Goal: Information Seeking & Learning: Check status

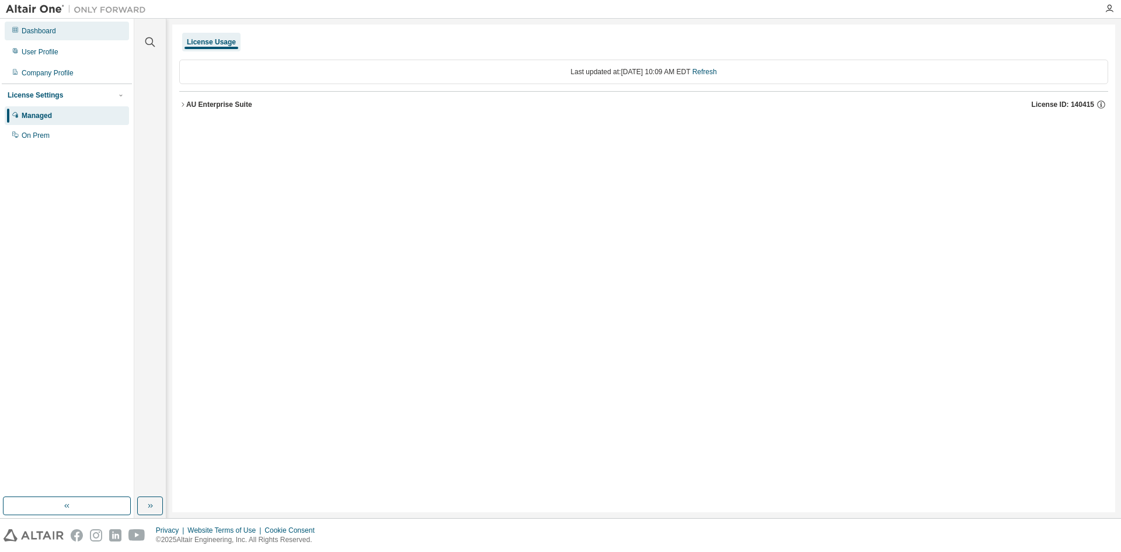
click at [61, 30] on div "Dashboard" at bounding box center [67, 31] width 124 height 19
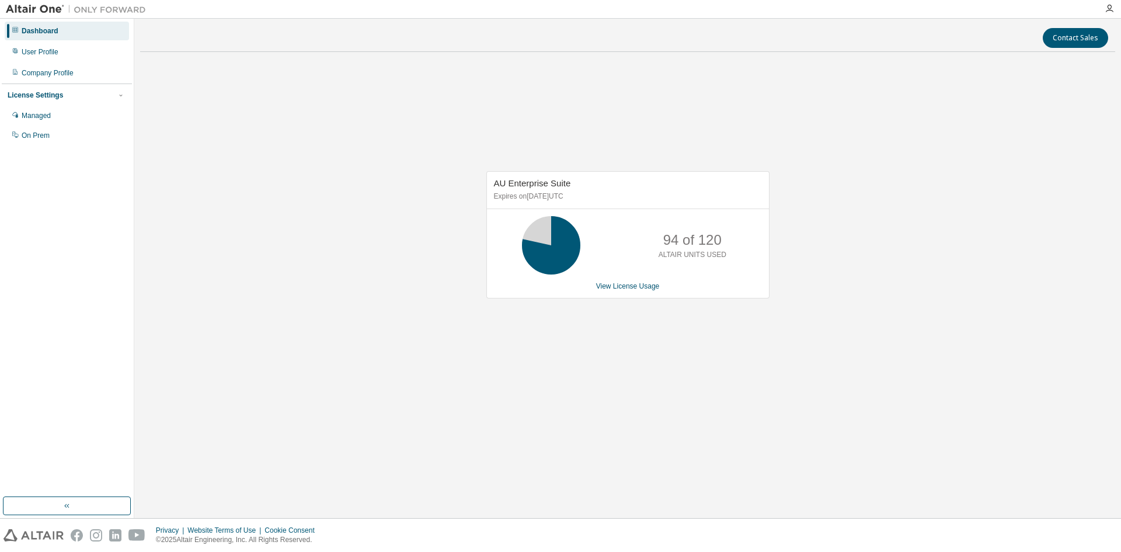
click at [544, 255] on icon at bounding box center [551, 245] width 29 height 29
click at [622, 289] on link "View License Usage" at bounding box center [628, 286] width 64 height 8
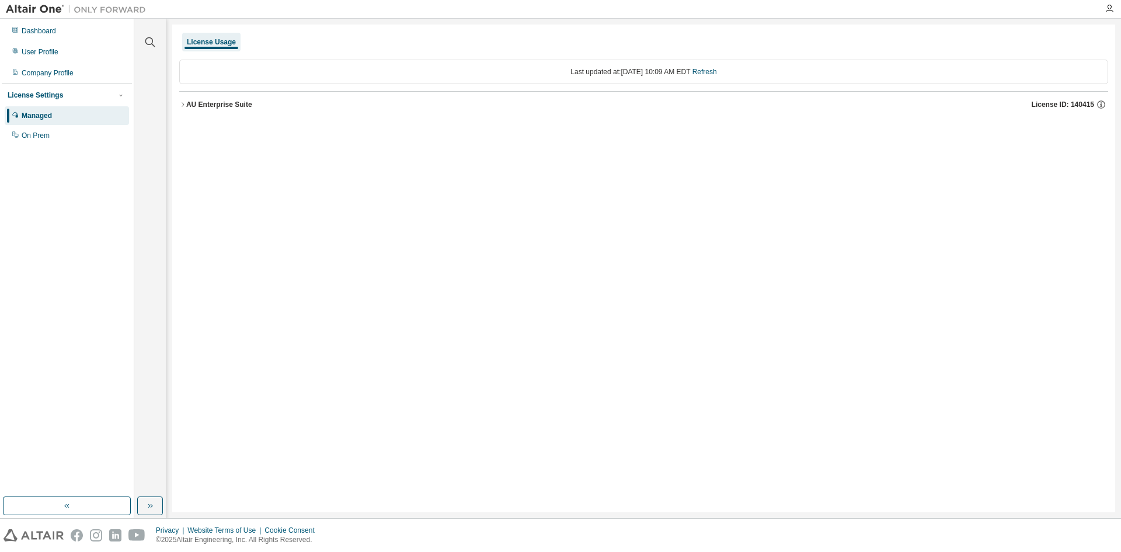
click at [182, 102] on icon "button" at bounding box center [182, 104] width 7 height 7
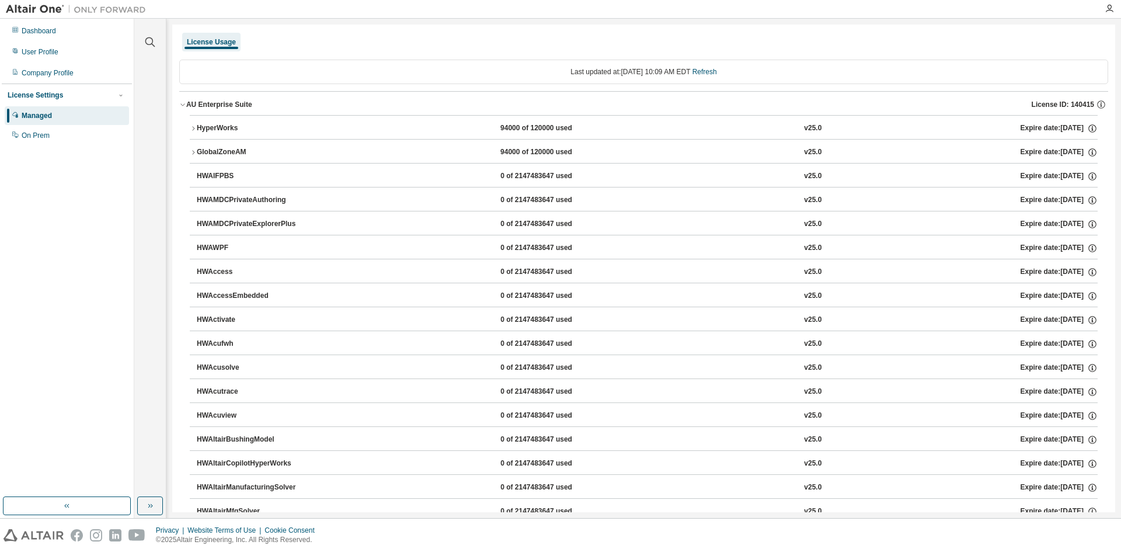
click at [194, 123] on button "HyperWorks 94000 of 120000 used v25.0 Expire date: [DATE]" at bounding box center [644, 129] width 908 height 26
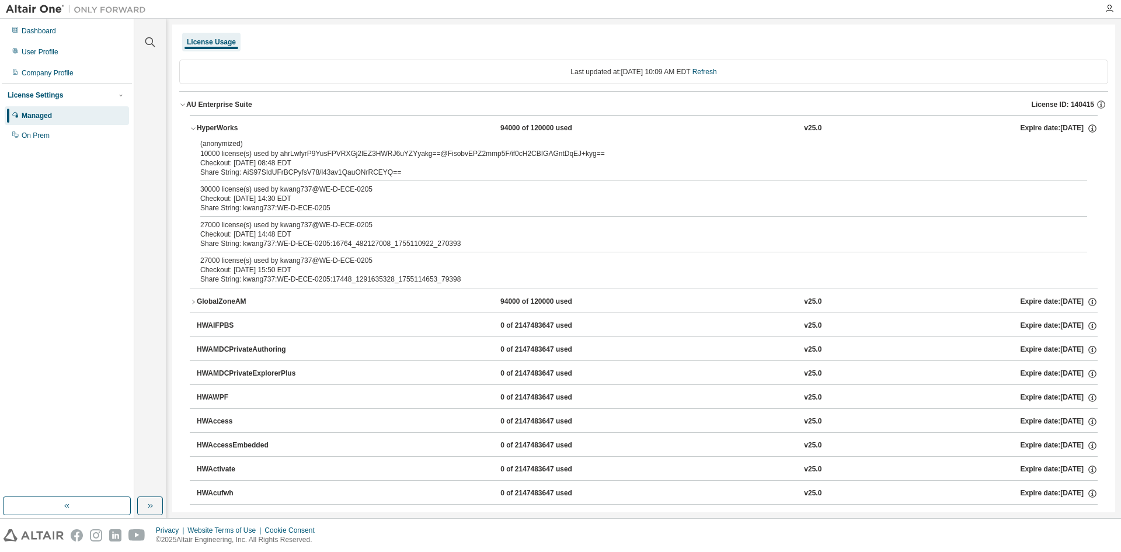
click at [197, 297] on div "GlobalZoneAM" at bounding box center [249, 302] width 105 height 11
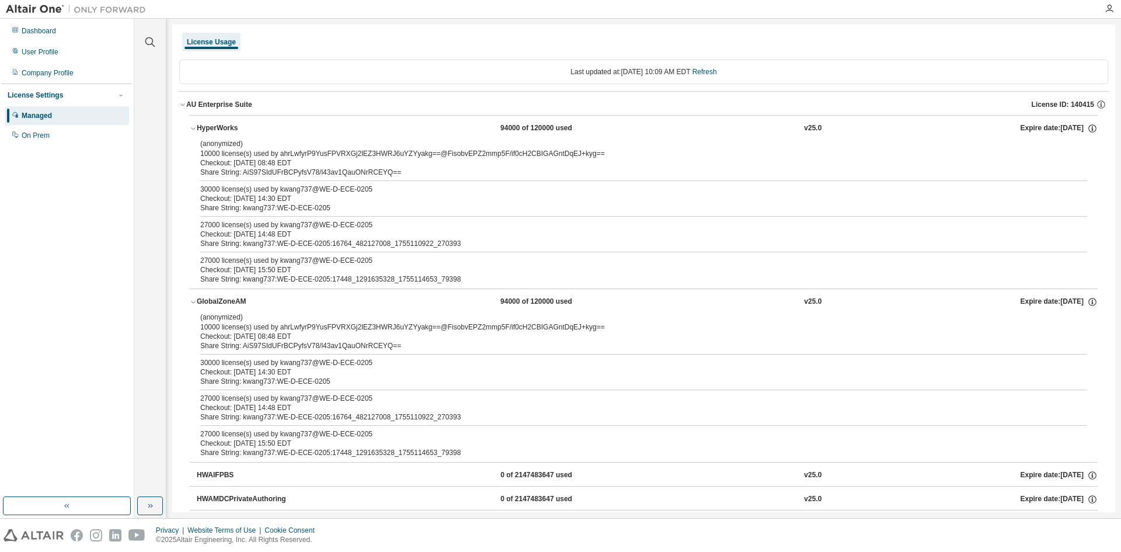
click at [197, 297] on div "GlobalZoneAM" at bounding box center [249, 302] width 105 height 11
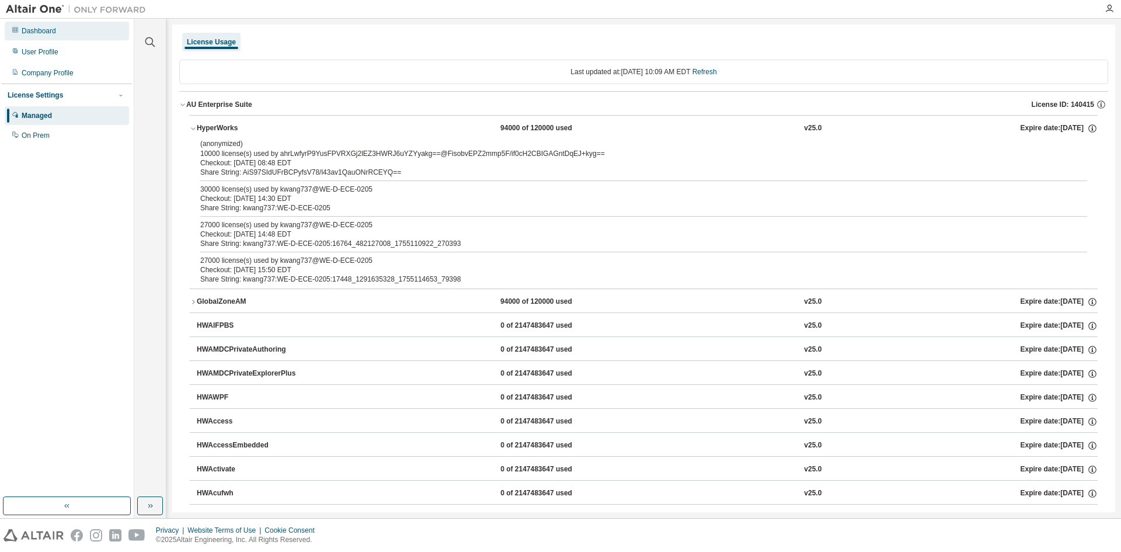
click at [75, 37] on div "Dashboard" at bounding box center [67, 31] width 124 height 19
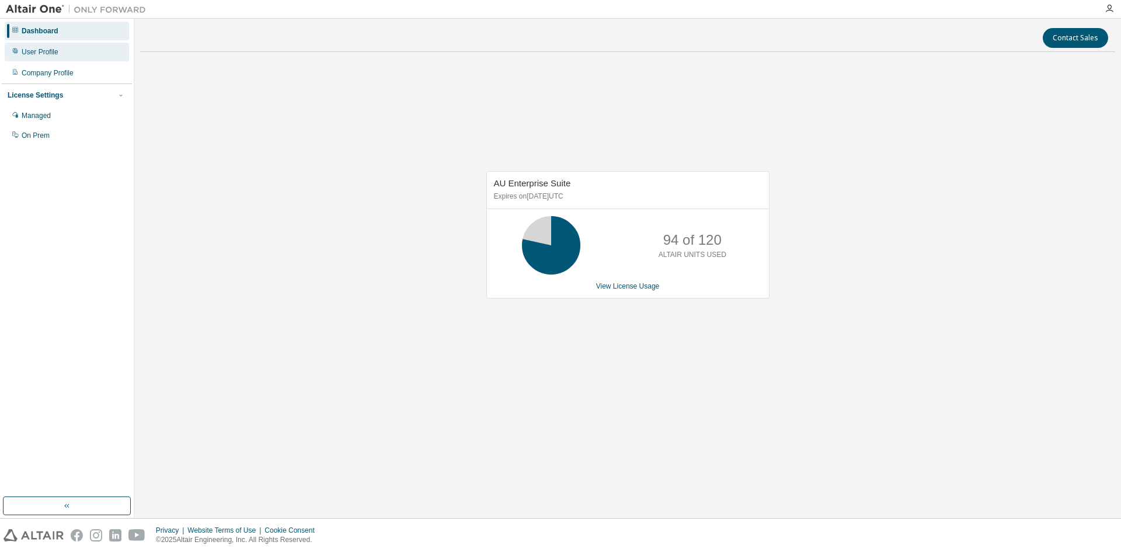
click at [74, 47] on div "User Profile" at bounding box center [67, 52] width 124 height 19
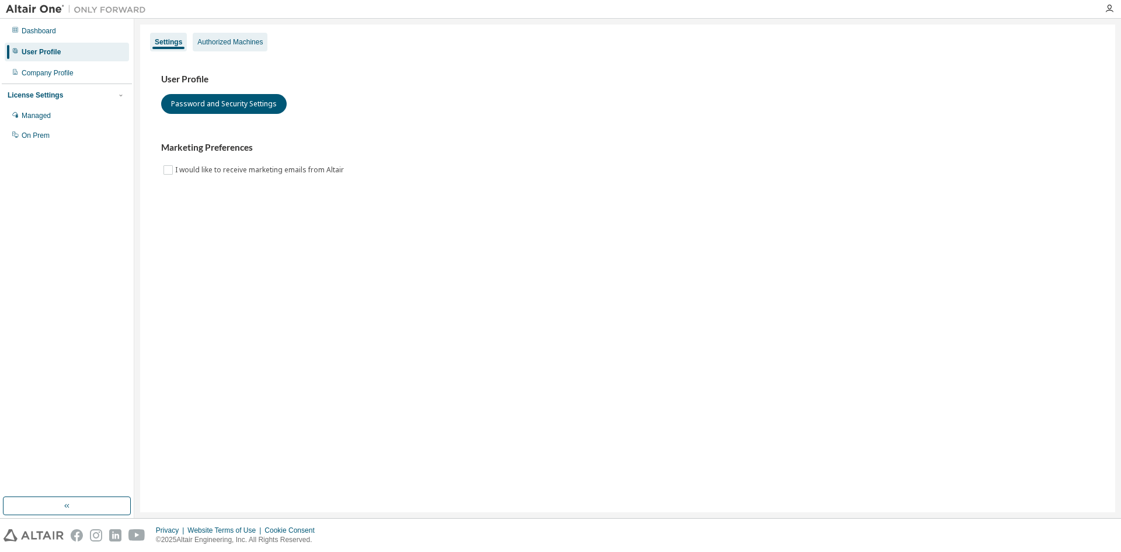
click at [217, 45] on div "Authorized Machines" at bounding box center [229, 41] width 65 height 9
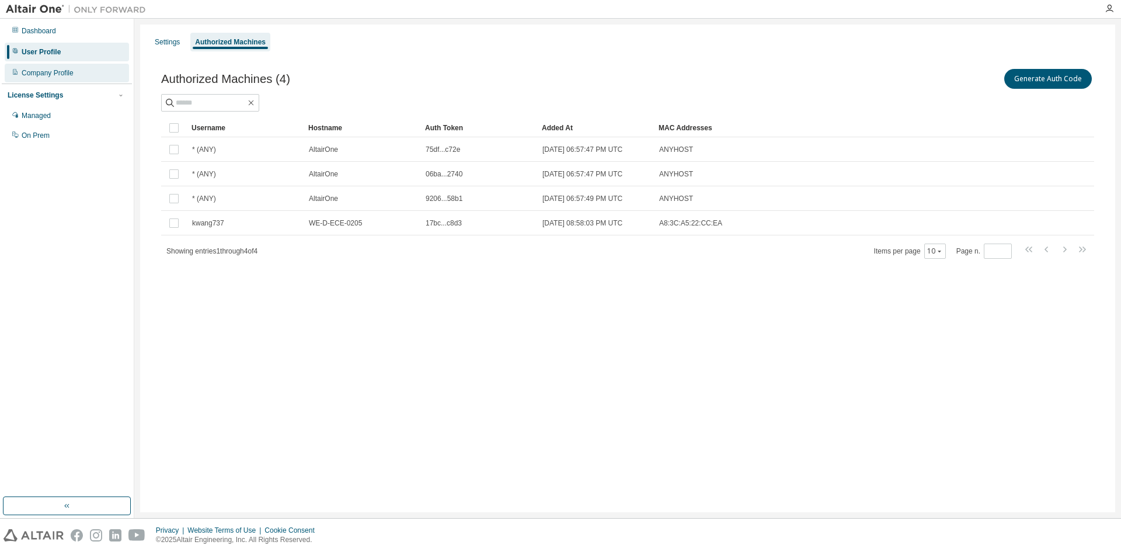
click at [82, 65] on div "Company Profile" at bounding box center [67, 73] width 124 height 19
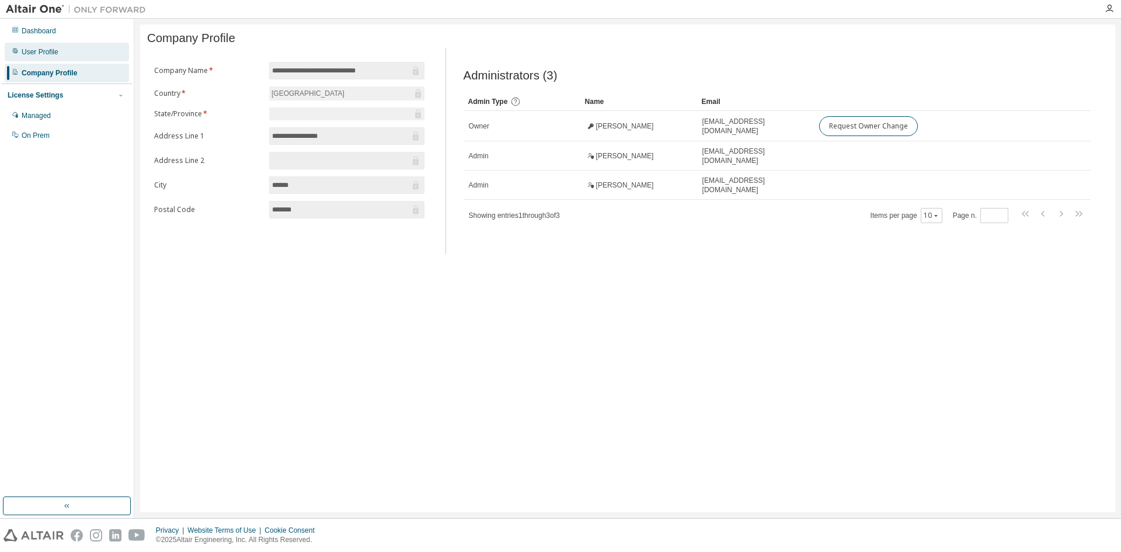
click at [72, 48] on div "User Profile" at bounding box center [67, 52] width 124 height 19
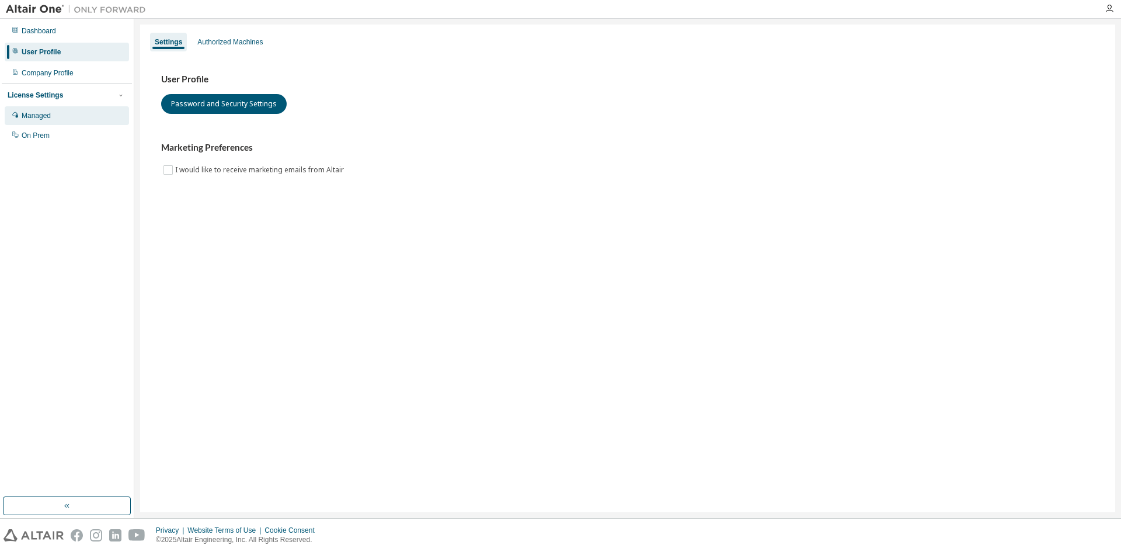
click at [64, 112] on div "Managed" at bounding box center [67, 115] width 124 height 19
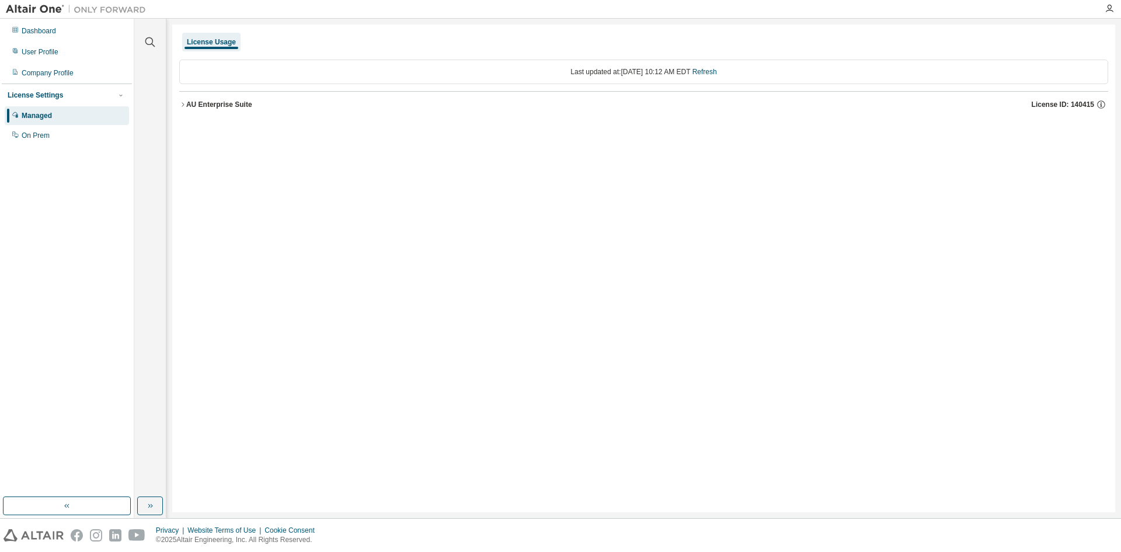
click at [192, 106] on div "AU Enterprise Suite" at bounding box center [219, 104] width 66 height 9
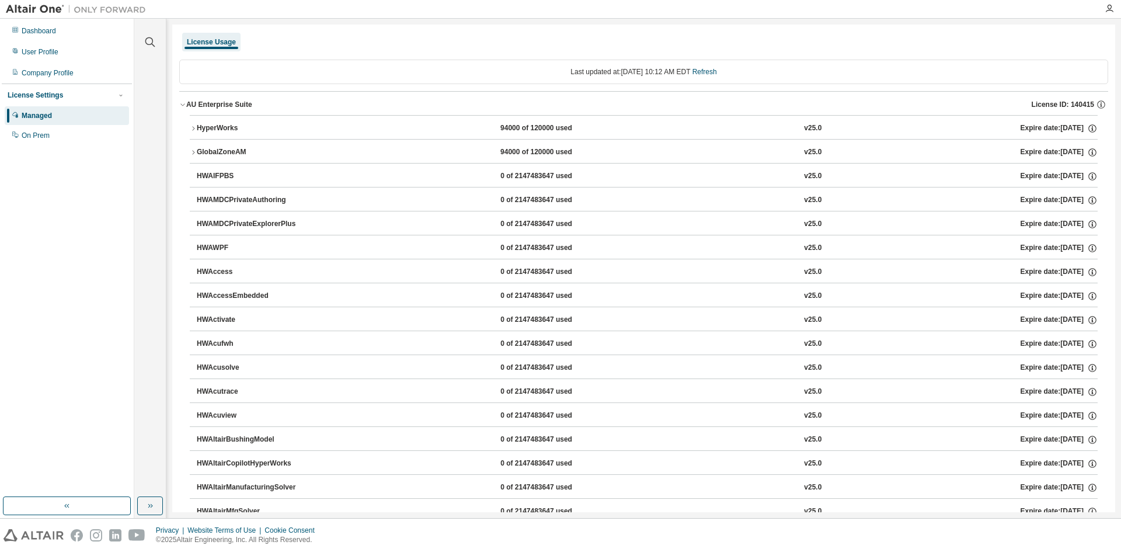
click at [200, 124] on div "HyperWorks" at bounding box center [249, 128] width 105 height 11
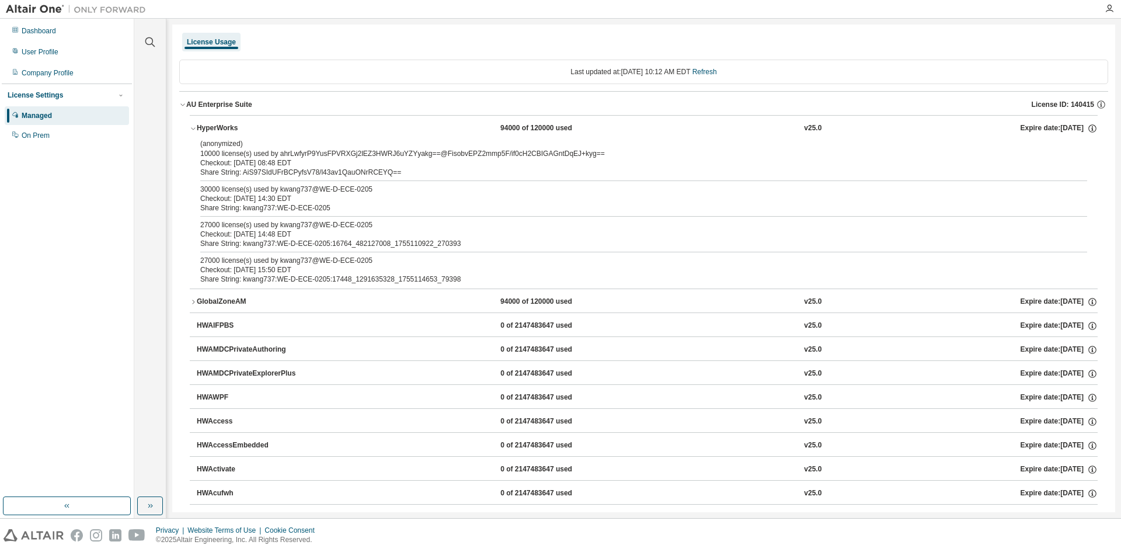
click at [304, 229] on div "27000 license(s) used by kwang737@WE-D-ECE-0205" at bounding box center [629, 224] width 859 height 9
click at [282, 232] on div "Checkout: [DATE] 14:48 EDT" at bounding box center [629, 233] width 859 height 9
click at [277, 229] on div "27000 license(s) used by kwang737@WE-D-ECE-0205" at bounding box center [629, 224] width 859 height 9
click at [73, 36] on div "Dashboard" at bounding box center [67, 31] width 124 height 19
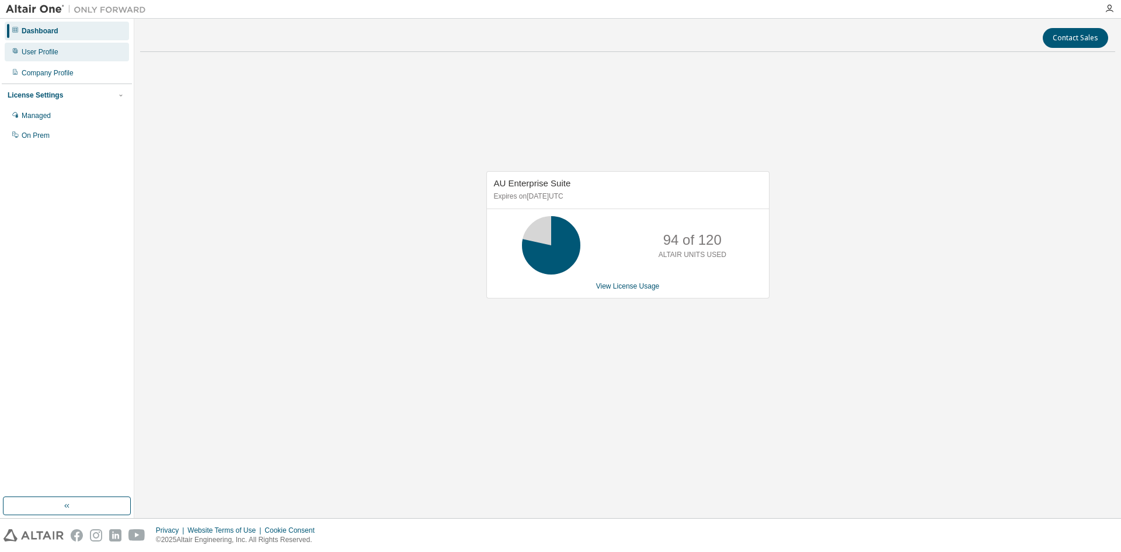
click at [74, 54] on div "User Profile" at bounding box center [67, 52] width 124 height 19
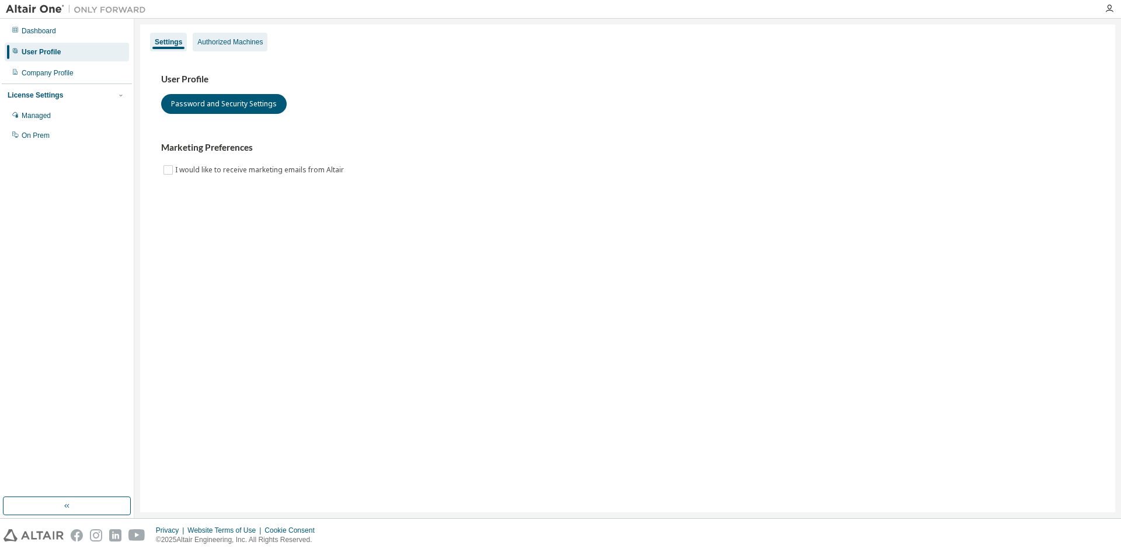
click at [214, 40] on div "Authorized Machines" at bounding box center [229, 41] width 65 height 9
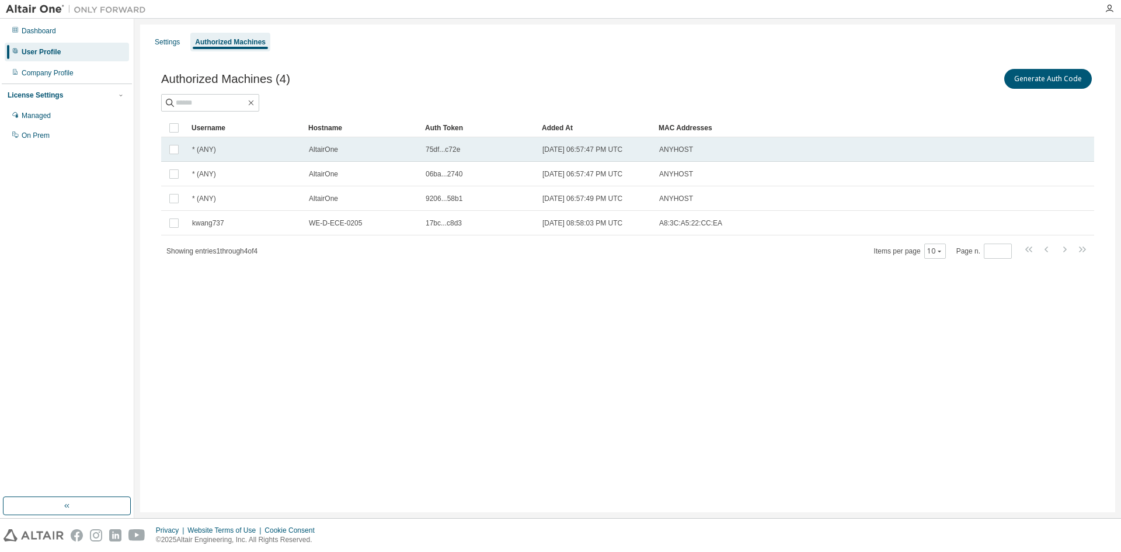
click at [675, 152] on span "ANYHOST" at bounding box center [676, 149] width 34 height 9
click at [209, 151] on span "* (ANY)" at bounding box center [204, 149] width 24 height 9
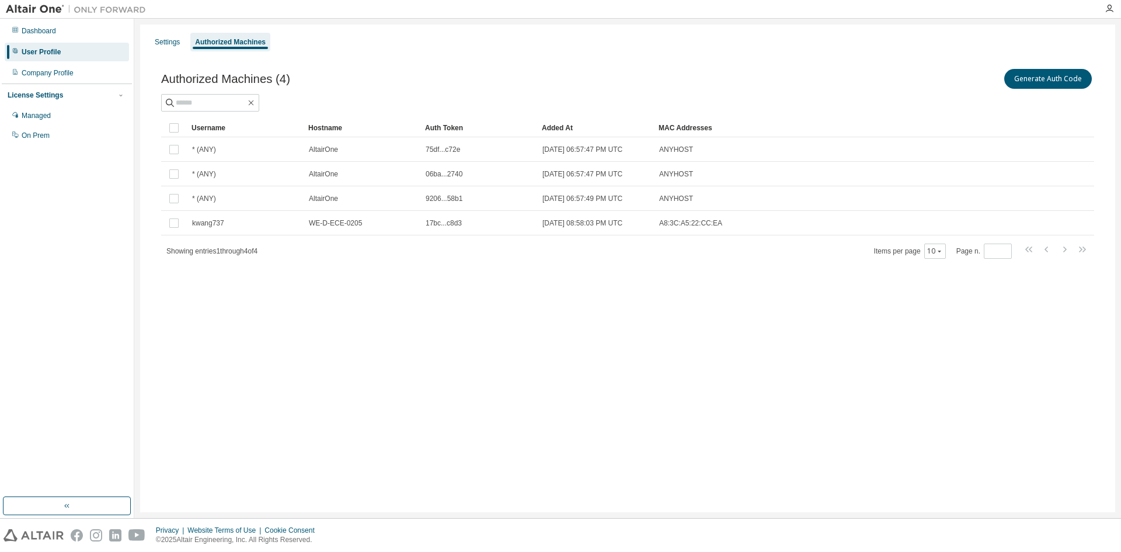
click at [431, 88] on div "Authorized Machines (4) Generate Auth Code" at bounding box center [627, 79] width 933 height 25
click at [101, 78] on div "Company Profile" at bounding box center [67, 73] width 124 height 19
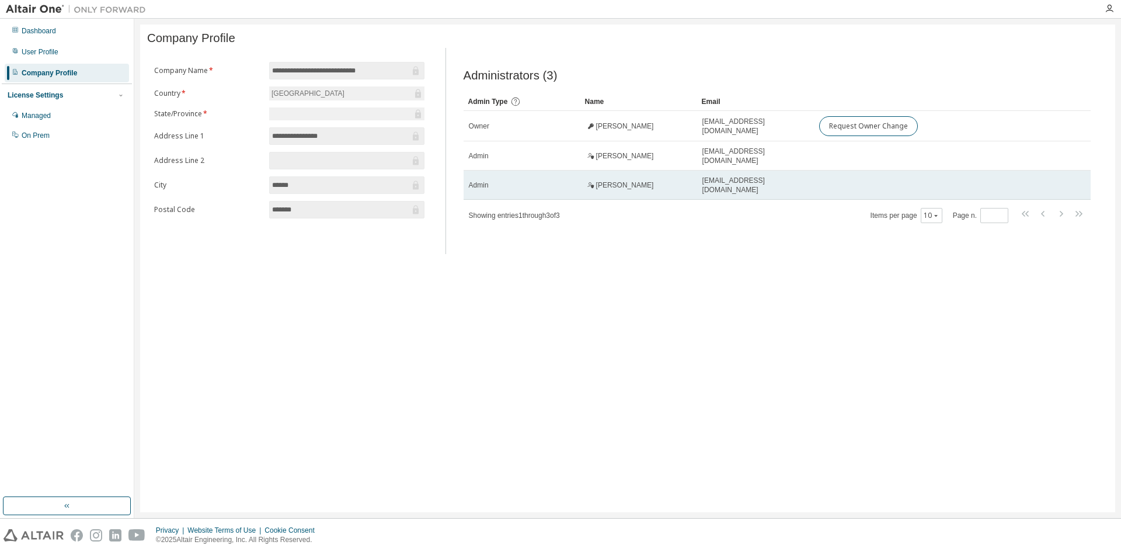
click at [510, 177] on td "Admin" at bounding box center [522, 184] width 117 height 29
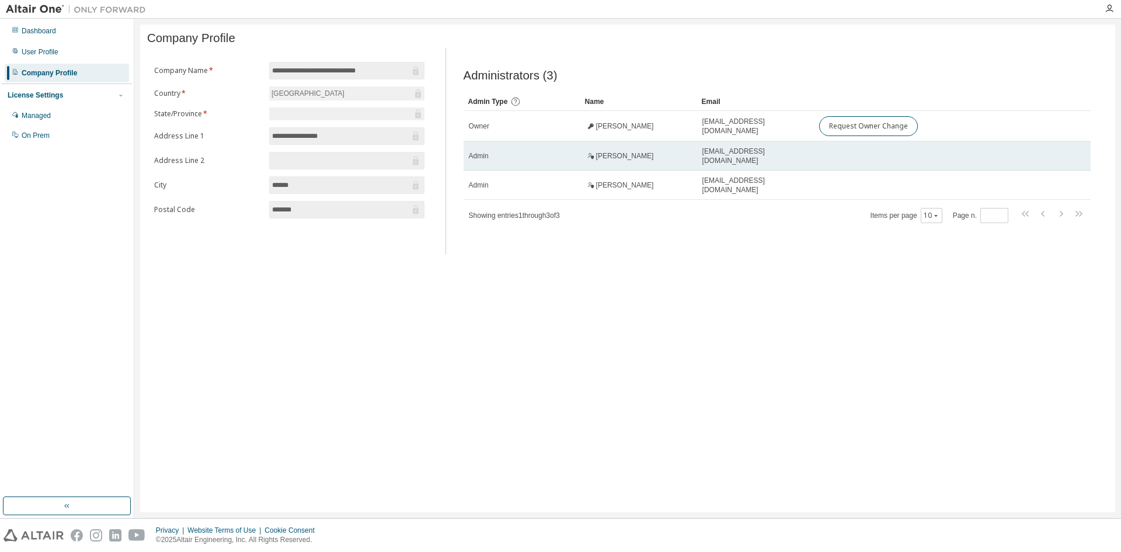
click at [518, 161] on div "Admin" at bounding box center [522, 155] width 106 height 9
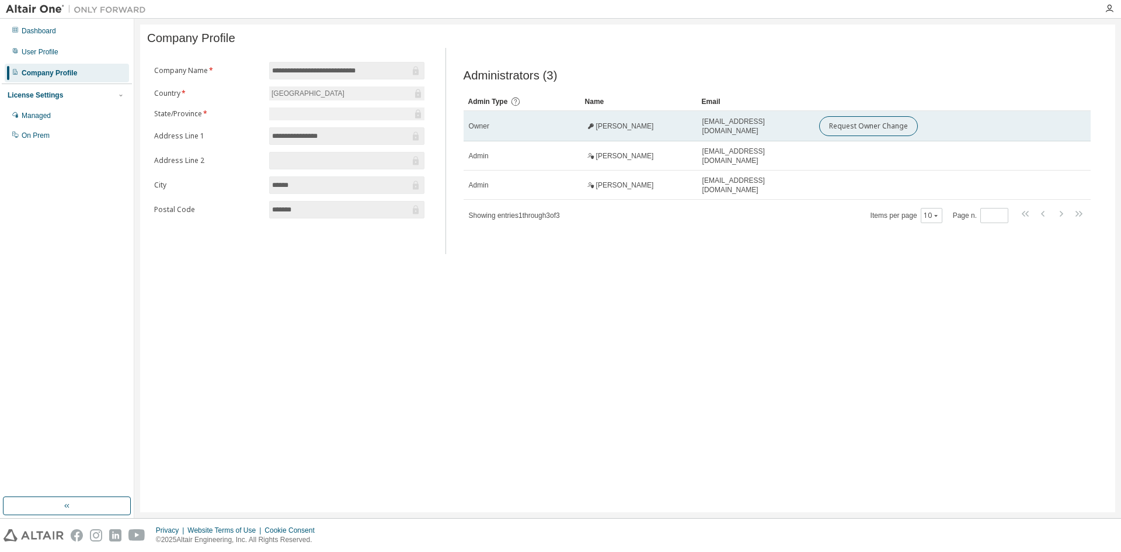
click at [521, 137] on td "Owner" at bounding box center [522, 126] width 117 height 30
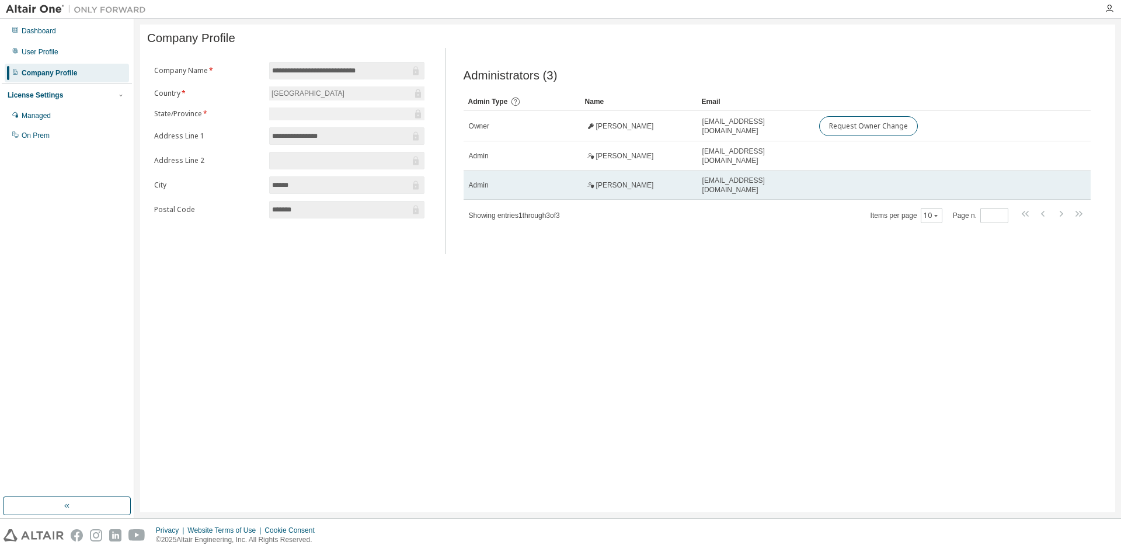
click at [726, 187] on span "[EMAIL_ADDRESS][DOMAIN_NAME]" at bounding box center [755, 185] width 106 height 19
click at [629, 181] on td "[PERSON_NAME]" at bounding box center [638, 184] width 117 height 29
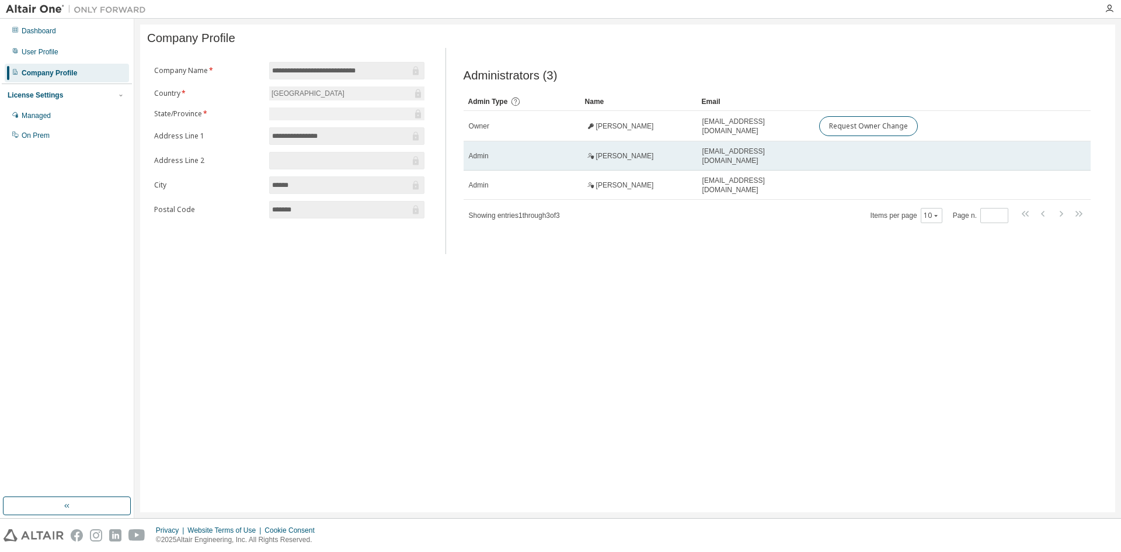
click at [608, 161] on span "[PERSON_NAME]" at bounding box center [625, 155] width 58 height 9
click at [594, 157] on icon at bounding box center [590, 155] width 7 height 7
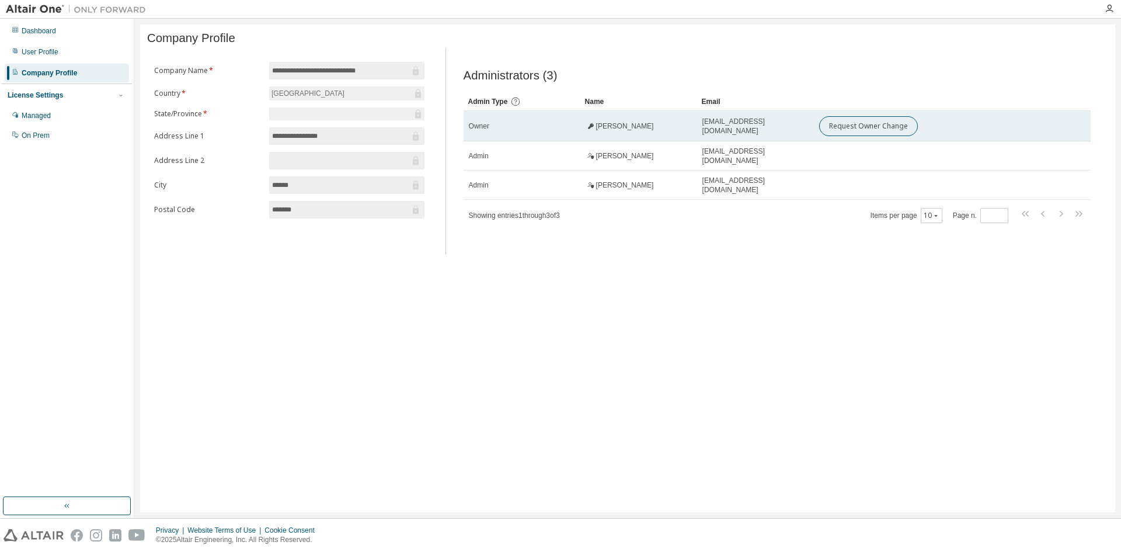
click at [589, 130] on icon at bounding box center [590, 126] width 7 height 7
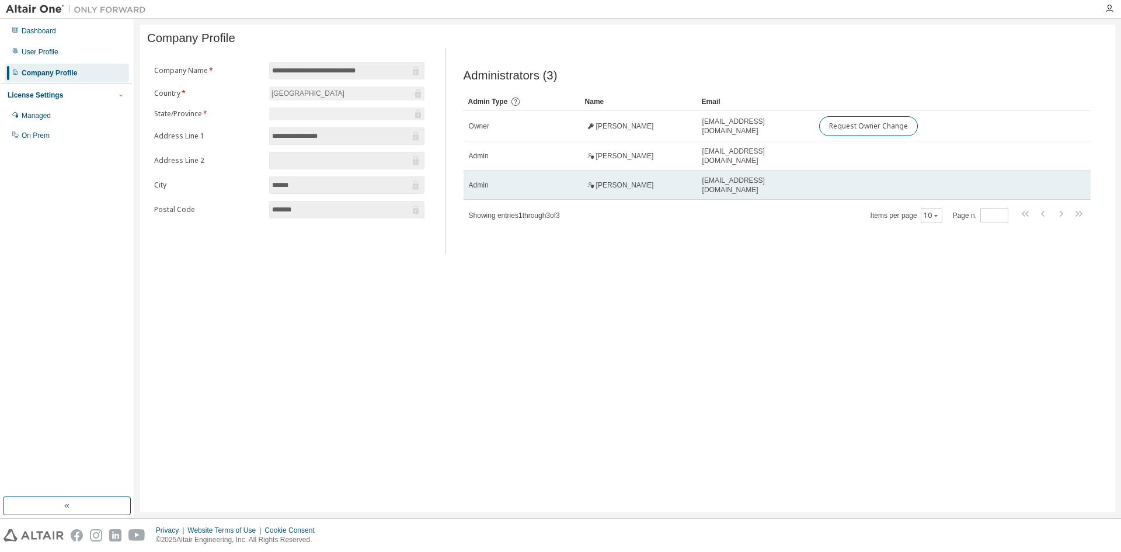
click at [590, 189] on icon at bounding box center [590, 185] width 7 height 7
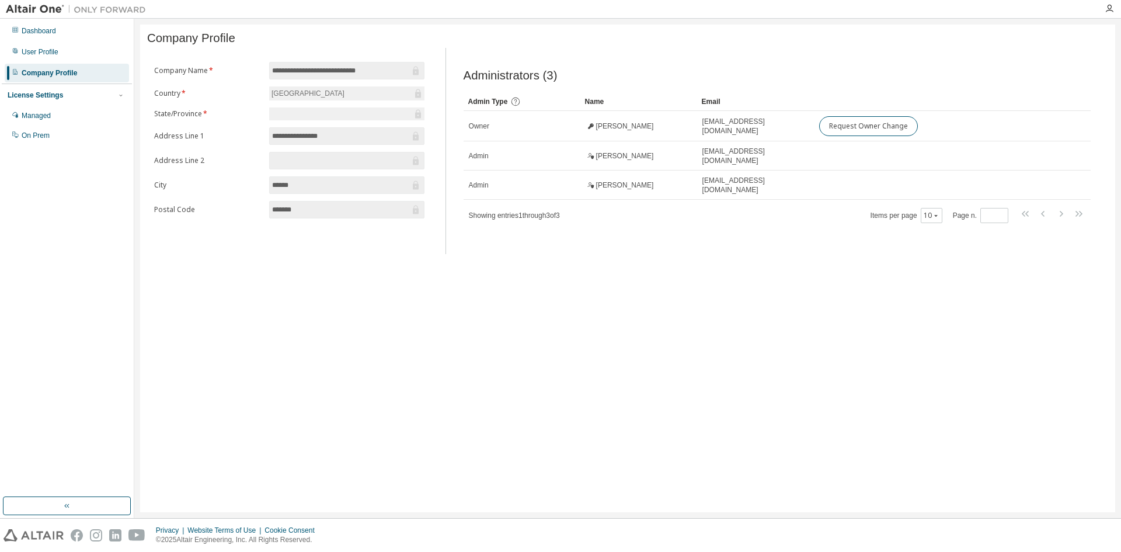
click at [493, 263] on div "**********" at bounding box center [627, 269] width 975 height 488
click at [50, 36] on div "Dashboard" at bounding box center [67, 31] width 124 height 19
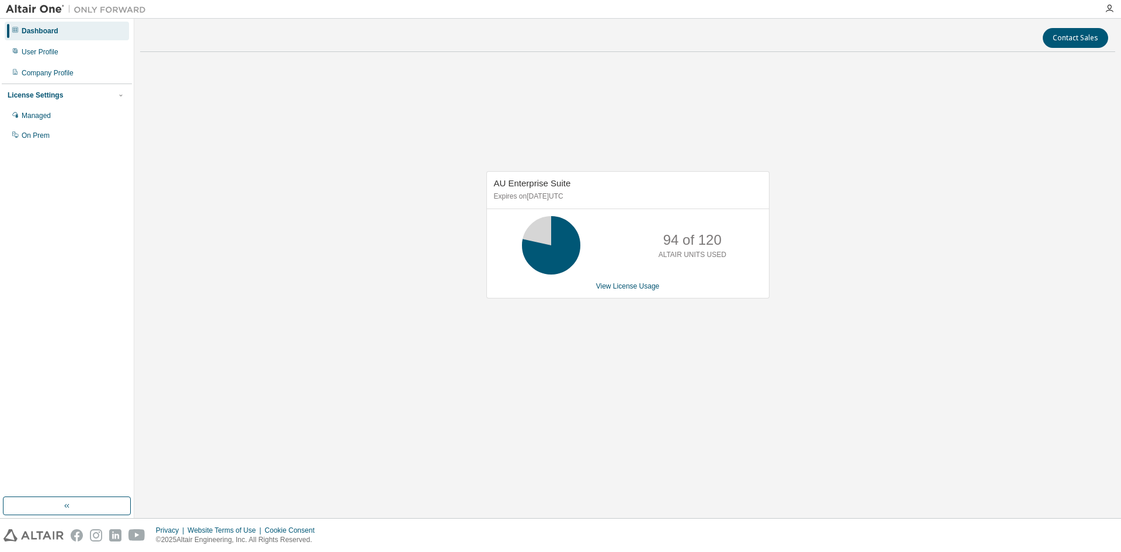
click at [308, 159] on div "AU Enterprise Suite Expires on March 31, 2026 UTC 94 of 120 ALTAIR UNITS USED V…" at bounding box center [627, 240] width 975 height 359
click at [52, 69] on div "Company Profile" at bounding box center [48, 72] width 52 height 9
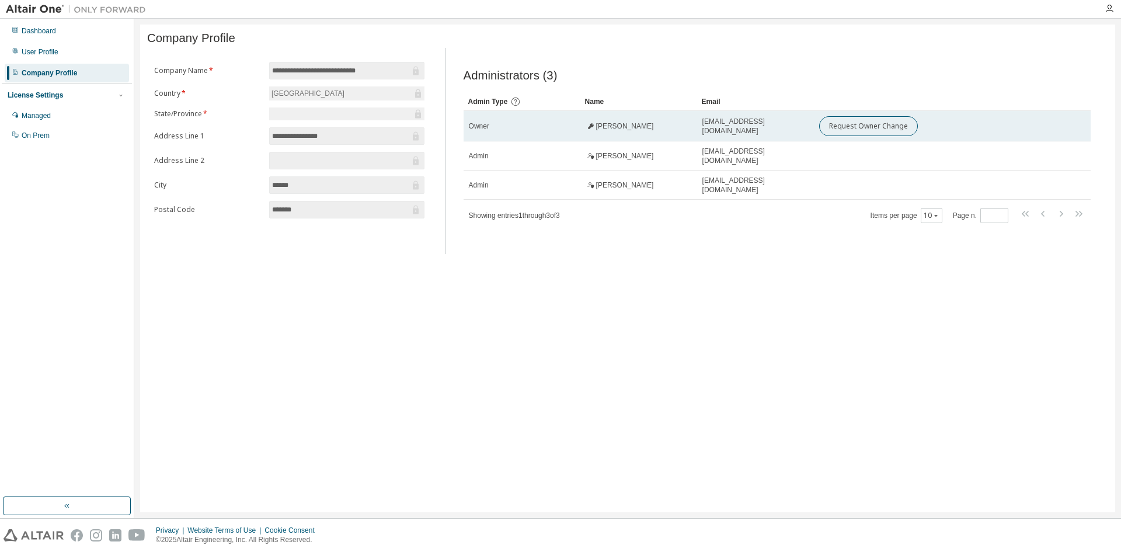
click at [622, 130] on span "[PERSON_NAME]" at bounding box center [625, 125] width 58 height 9
click at [650, 131] on div "[PERSON_NAME]" at bounding box center [639, 125] width 106 height 9
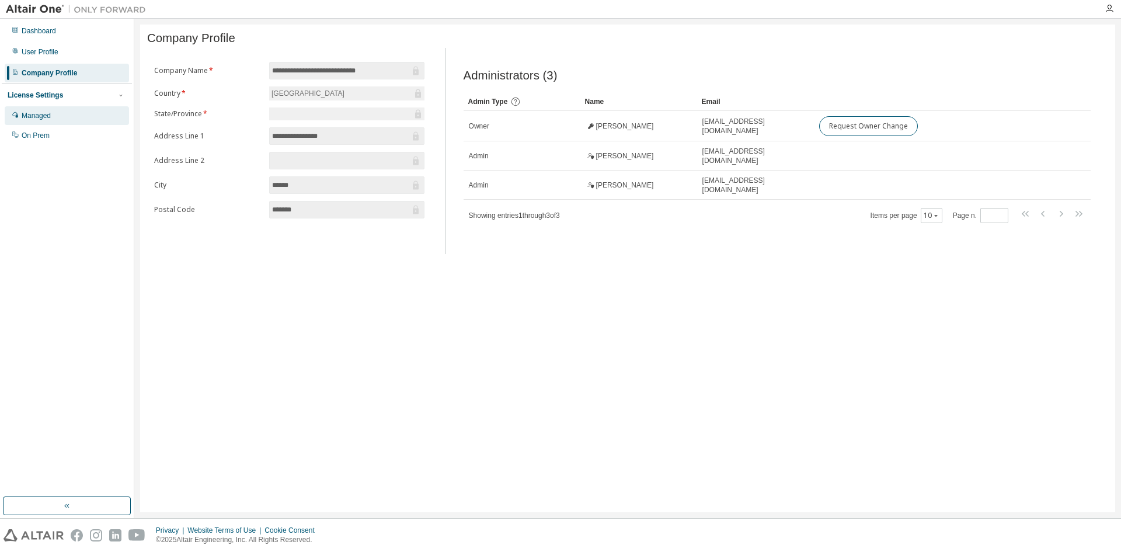
click at [73, 113] on div "Managed" at bounding box center [67, 115] width 124 height 19
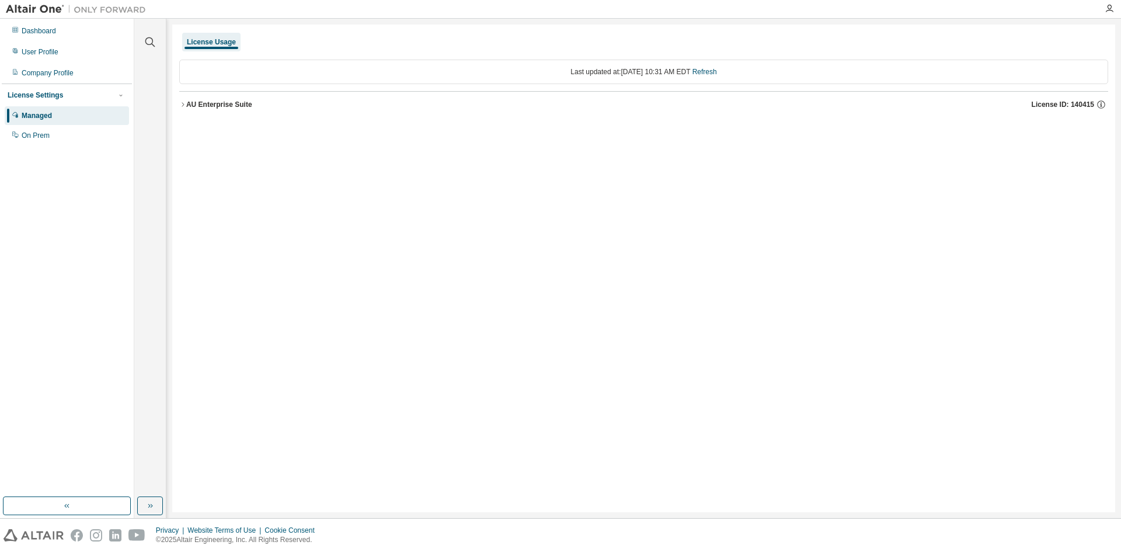
click at [185, 112] on button "AU Enterprise Suite License ID: 140415" at bounding box center [643, 105] width 929 height 26
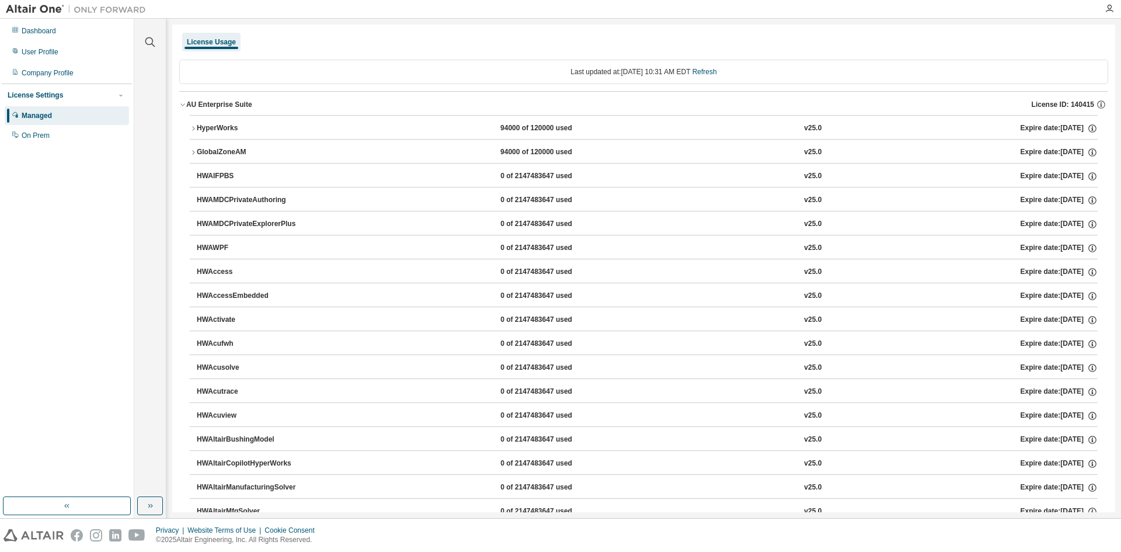
click at [197, 127] on div "HyperWorks" at bounding box center [249, 128] width 105 height 11
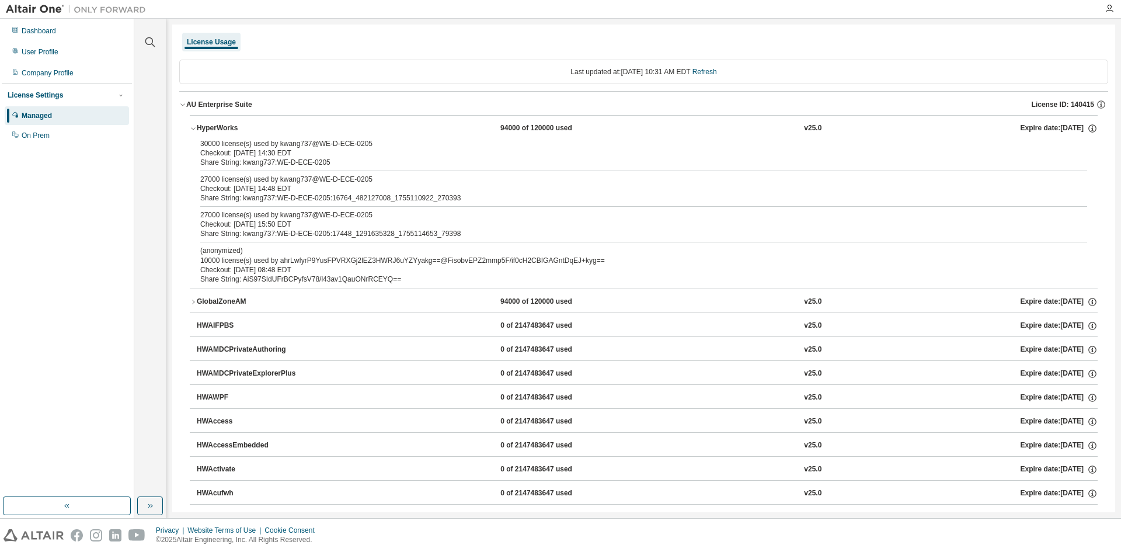
click at [201, 149] on div "Checkout: [DATE] 14:30 EDT" at bounding box center [629, 152] width 859 height 9
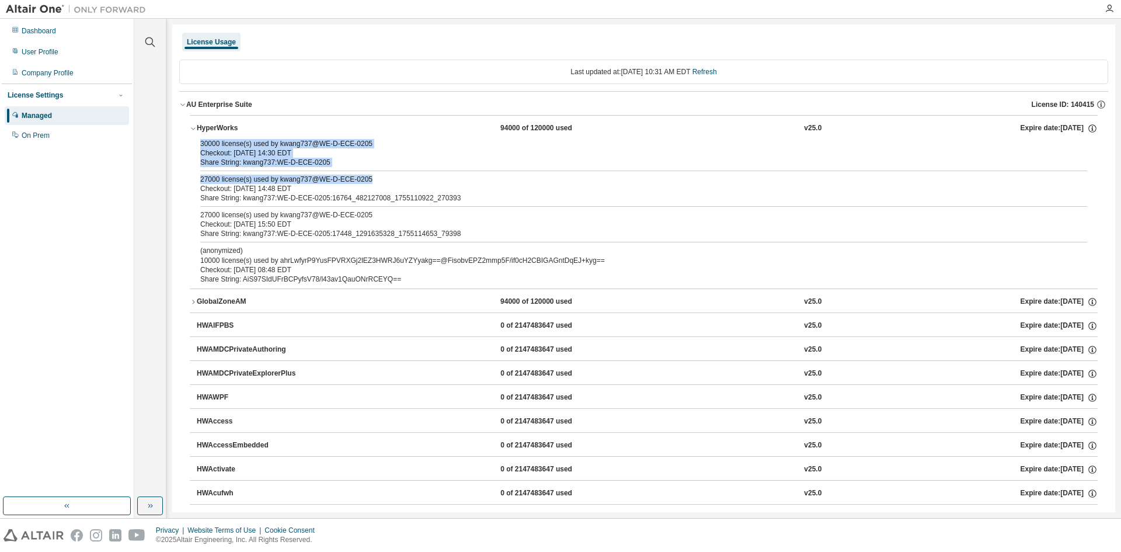
drag, startPoint x: 201, startPoint y: 147, endPoint x: 431, endPoint y: 175, distance: 232.3
click at [431, 175] on div "30000 license(s) used by kwang737@WE-D-ECE-0205 Checkout: [DATE] 14:30 EDT Shar…" at bounding box center [644, 213] width 908 height 149
click at [426, 176] on div "27000 license(s) used by kwang737@WE-D-ECE-0205" at bounding box center [629, 179] width 859 height 9
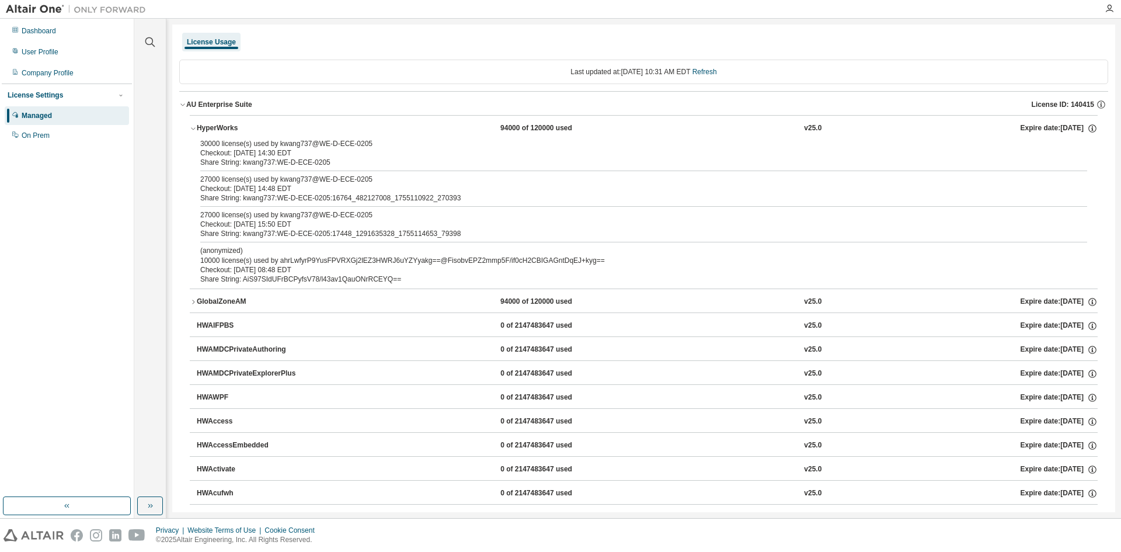
click at [416, 199] on div "Share String: kwang737:WE-D-ECE-0205:16764_482127008_1755110922_270393" at bounding box center [629, 197] width 859 height 9
drag, startPoint x: 343, startPoint y: 202, endPoint x: 446, endPoint y: 205, distance: 102.8
click at [446, 205] on div "30000 license(s) used by kwang737@WE-D-ECE-0205 Checkout: [DATE] 14:30 EDT Shar…" at bounding box center [644, 213] width 908 height 149
click at [454, 202] on div "Share String: kwang737:WE-D-ECE-0205:16764_482127008_1755110922_270393" at bounding box center [629, 197] width 859 height 9
click at [415, 216] on div "27000 license(s) used by kwang737@WE-D-ECE-0205" at bounding box center [629, 214] width 859 height 9
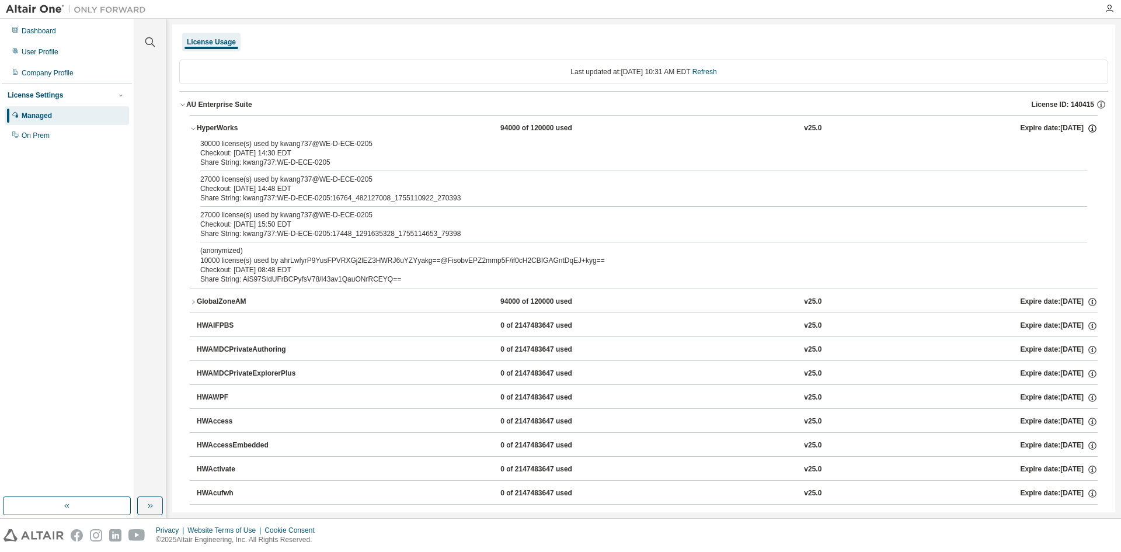
click at [1091, 130] on icon "button" at bounding box center [1092, 129] width 2 height 3
click at [1053, 148] on p "Options: NONE" at bounding box center [1060, 149] width 56 height 10
click at [1049, 169] on p "Borrow Limits: 336" at bounding box center [1060, 166] width 56 height 10
click at [816, 172] on div "30000 license(s) used by kwang737@WE-D-ECE-0205 Checkout: [DATE] 14:30 EDT Shar…" at bounding box center [644, 213] width 908 height 149
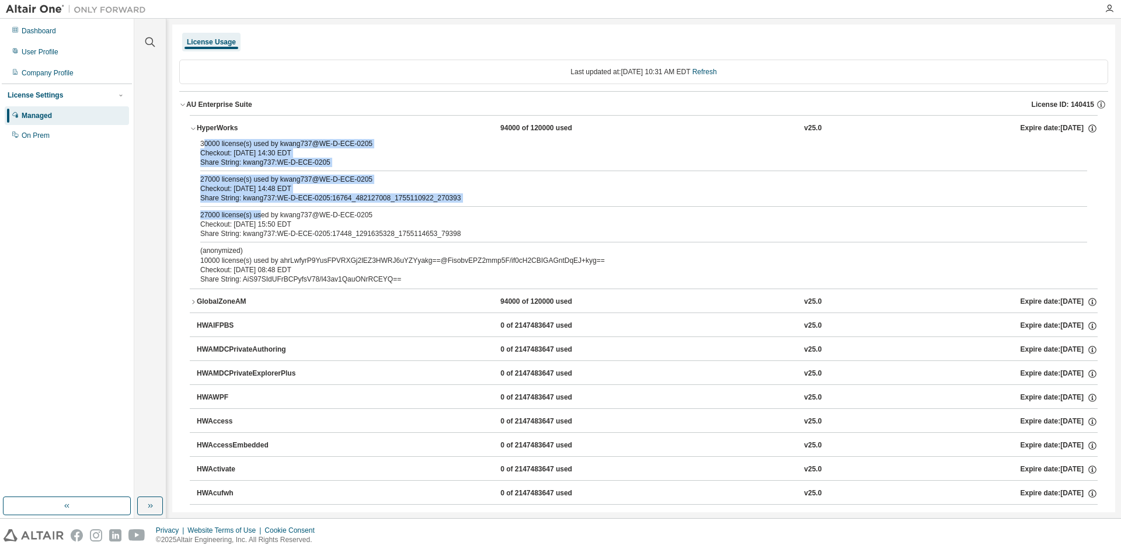
drag, startPoint x: 204, startPoint y: 142, endPoint x: 258, endPoint y: 213, distance: 88.6
click at [258, 213] on div "30000 license(s) used by kwang737@WE-D-ECE-0205 Checkout: [DATE] 14:30 EDT Shar…" at bounding box center [644, 213] width 908 height 149
click at [191, 176] on div "30000 license(s) used by kwang737@WE-D-ECE-0205 Checkout: [DATE] 14:30 EDT Shar…" at bounding box center [644, 213] width 908 height 149
